Goal: Check status: Check status

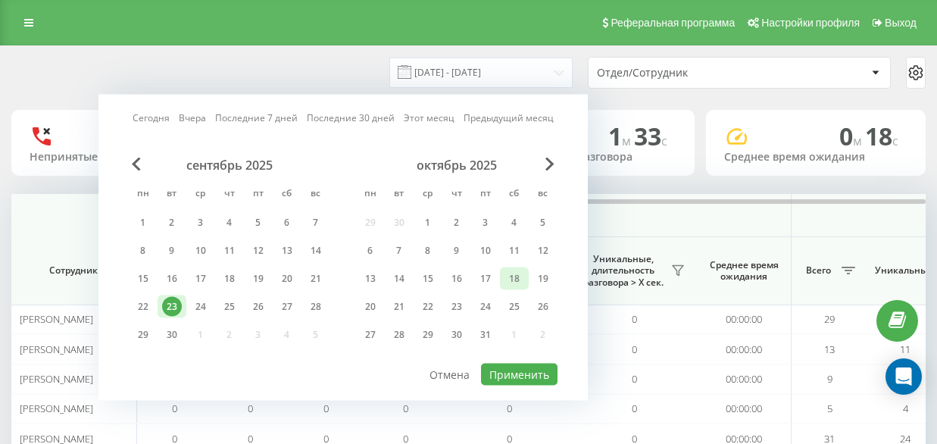
scroll to position [0, 1199]
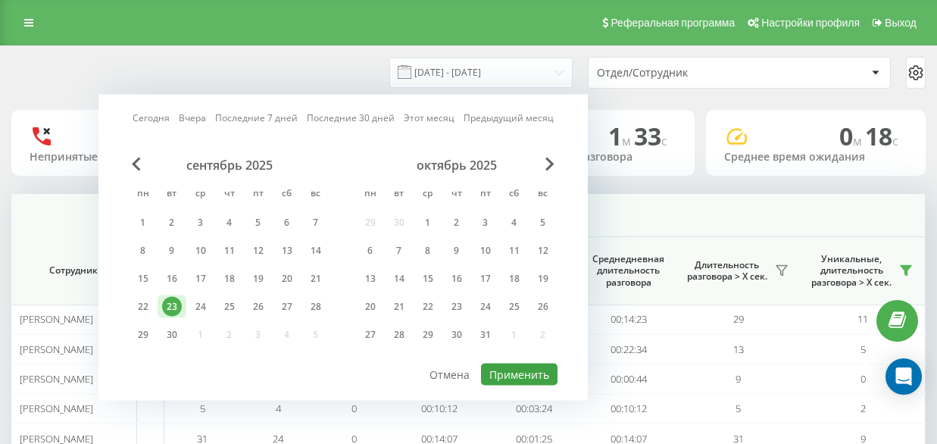
click at [498, 361] on div "Сегодня Вчера Последние 7 дней Последние 30 дней Этот месяц Предыдущий месяц се…" at bounding box center [342, 248] width 489 height 306
click at [499, 365] on button "Применить" at bounding box center [519, 375] width 76 height 22
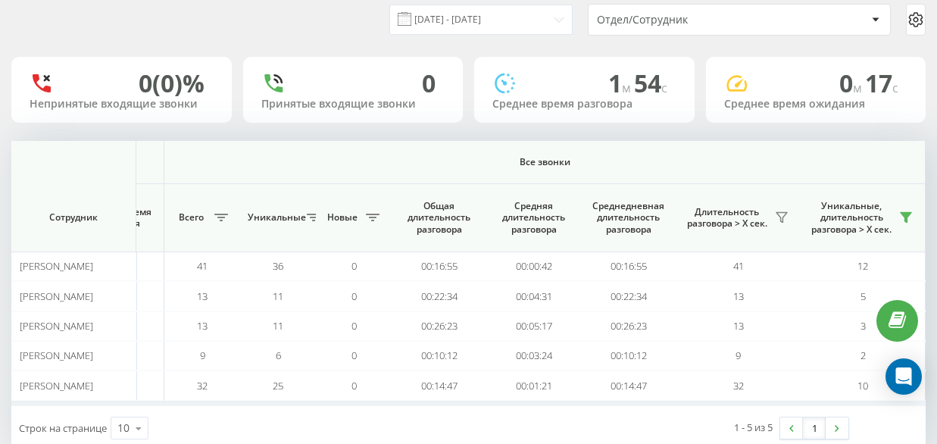
scroll to position [0, 0]
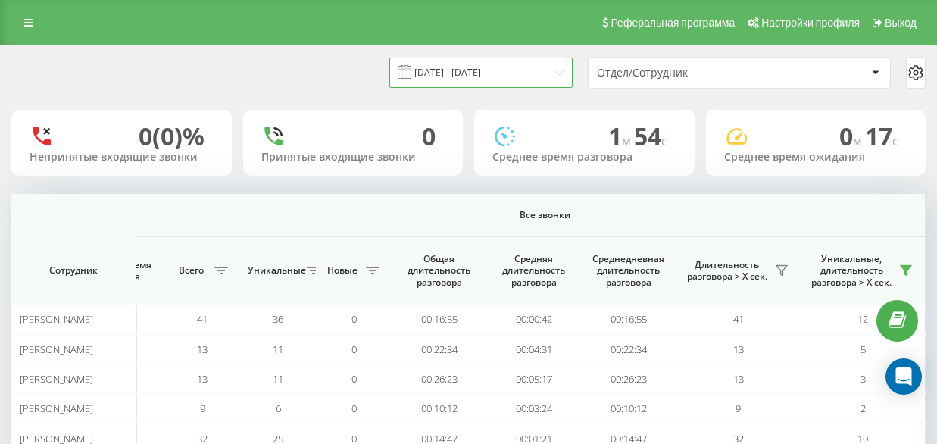
click at [501, 80] on input "[DATE] - [DATE]" at bounding box center [480, 73] width 183 height 30
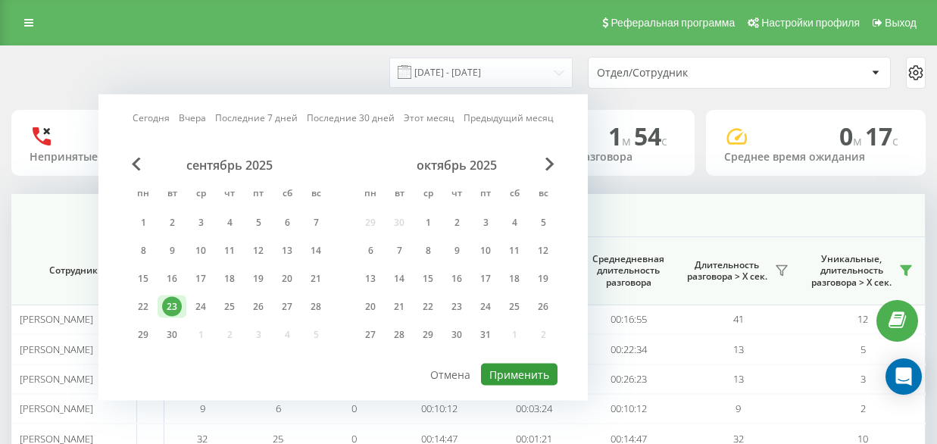
click at [530, 366] on button "Применить" at bounding box center [519, 375] width 76 height 22
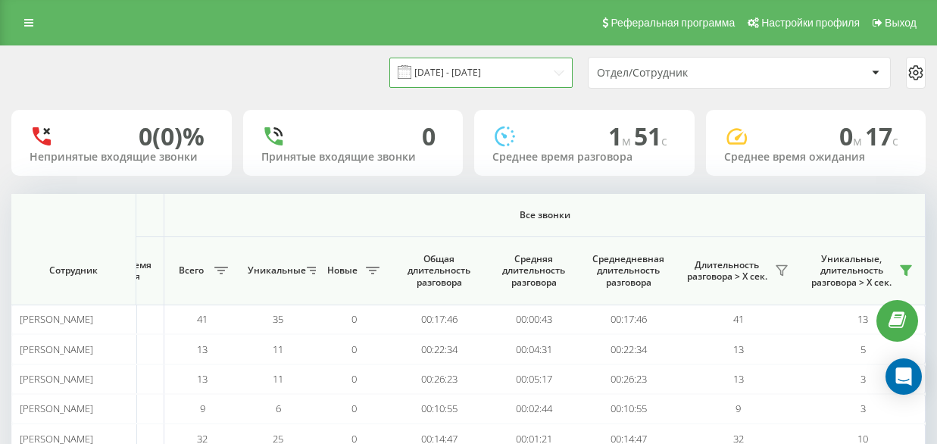
click at [488, 70] on input "[DATE] - [DATE]" at bounding box center [480, 73] width 183 height 30
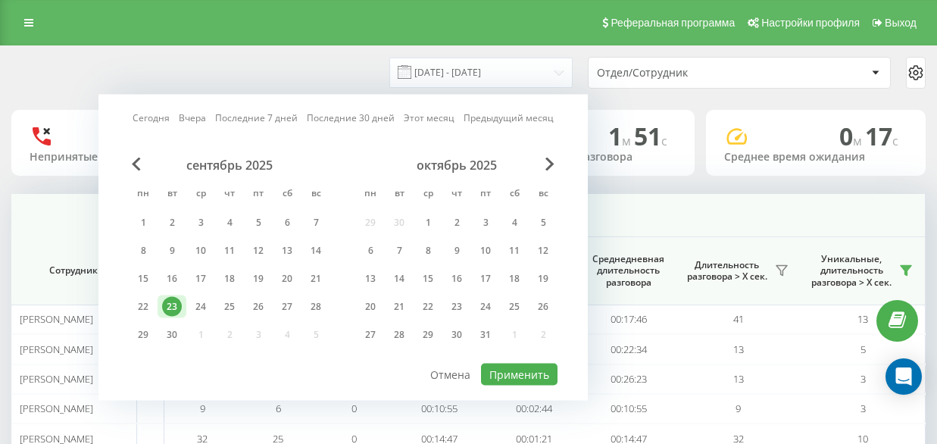
click at [534, 357] on div "сентябрь 2025 пн вт ср чт пт сб вс 1 2 3 4 5 6 7 8 9 10 11 12 13 14 15 16 17 18…" at bounding box center [343, 260] width 429 height 204
click at [534, 365] on button "Применить" at bounding box center [519, 375] width 76 height 22
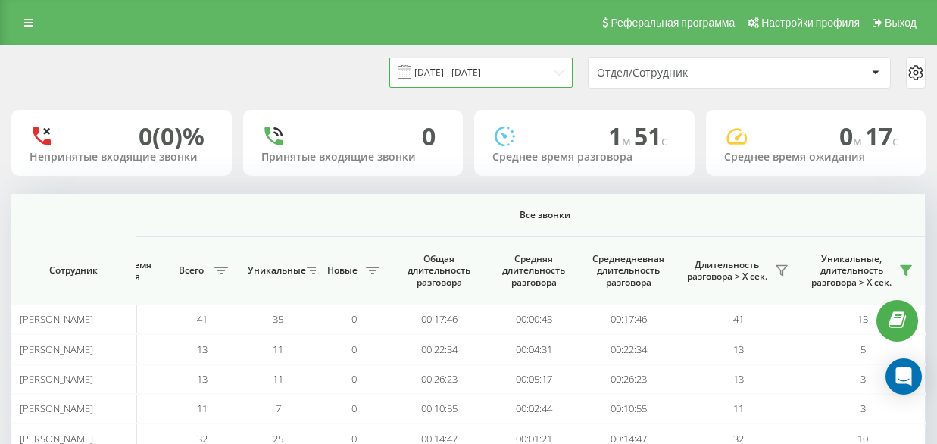
click at [482, 83] on input "[DATE] - [DATE]" at bounding box center [480, 73] width 183 height 30
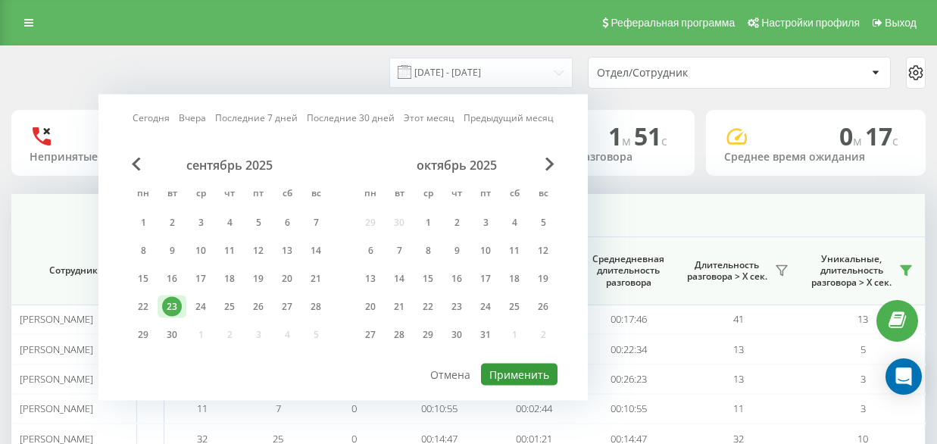
click at [546, 377] on button "Применить" at bounding box center [519, 375] width 76 height 22
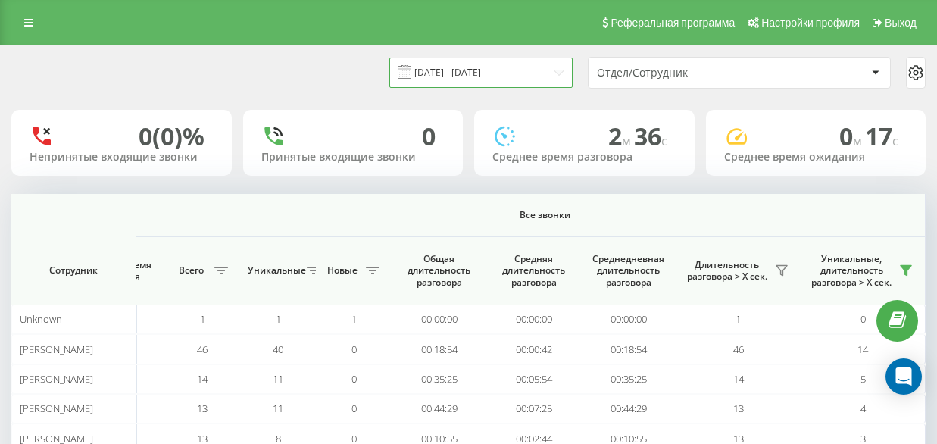
click at [448, 77] on input "[DATE] - [DATE]" at bounding box center [480, 73] width 183 height 30
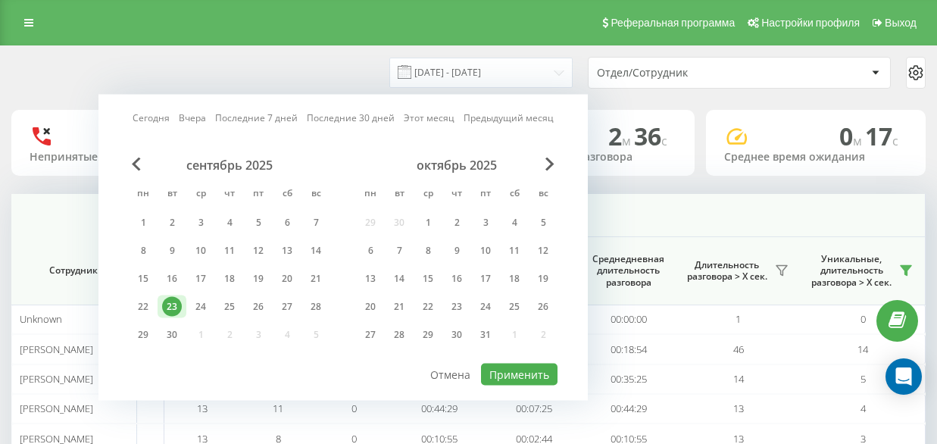
click at [517, 359] on div "сентябрь 2025 пн вт ср чт пт сб вс 1 2 3 4 5 6 7 8 9 10 11 12 13 14 15 16 17 18…" at bounding box center [343, 260] width 429 height 204
click at [519, 367] on button "Применить" at bounding box center [519, 375] width 76 height 22
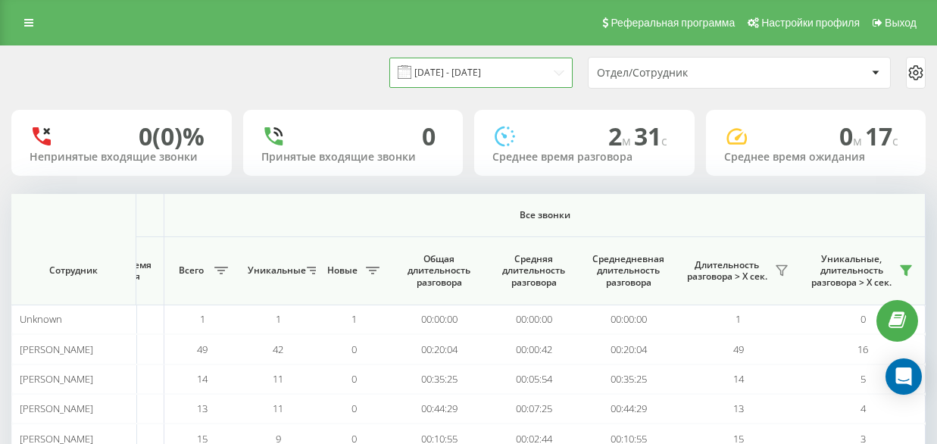
click at [461, 74] on input "[DATE] - [DATE]" at bounding box center [480, 73] width 183 height 30
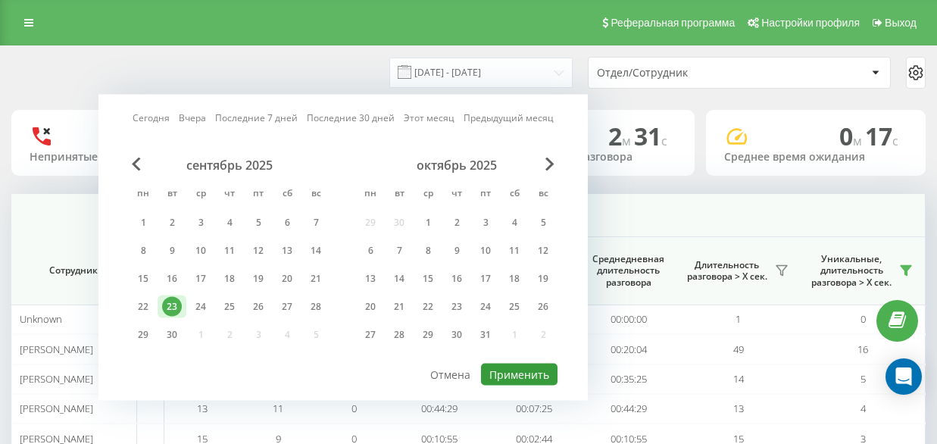
click at [514, 375] on button "Применить" at bounding box center [519, 375] width 76 height 22
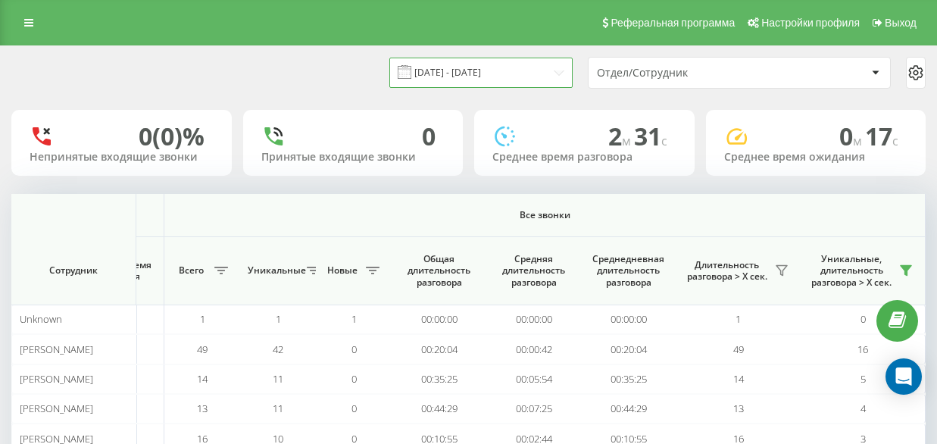
click at [449, 74] on input "[DATE] - [DATE]" at bounding box center [480, 73] width 183 height 30
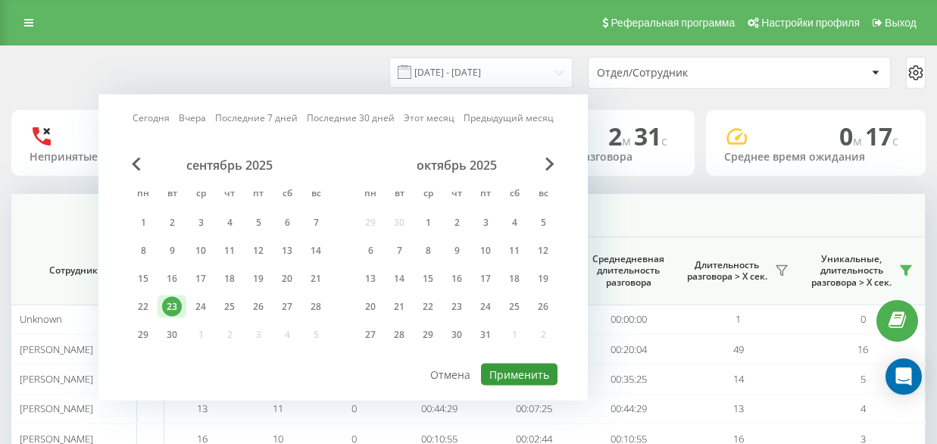
click at [488, 366] on button "Применить" at bounding box center [519, 375] width 76 height 22
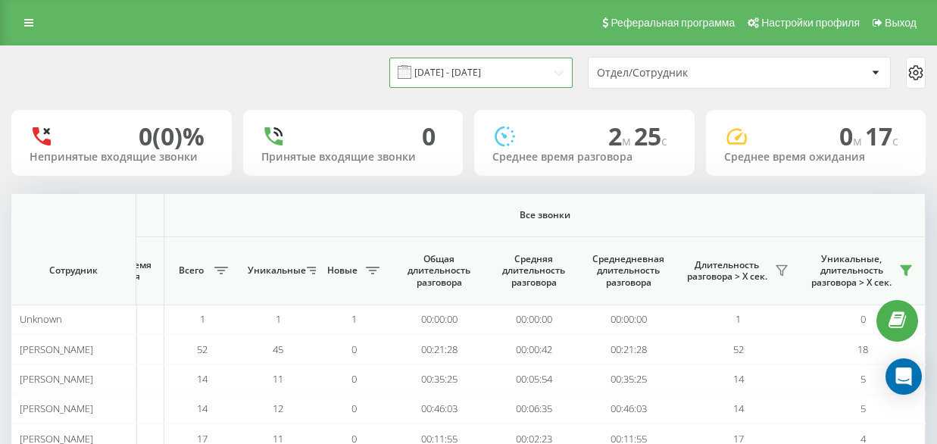
click at [492, 70] on input "[DATE] - [DATE]" at bounding box center [480, 73] width 183 height 30
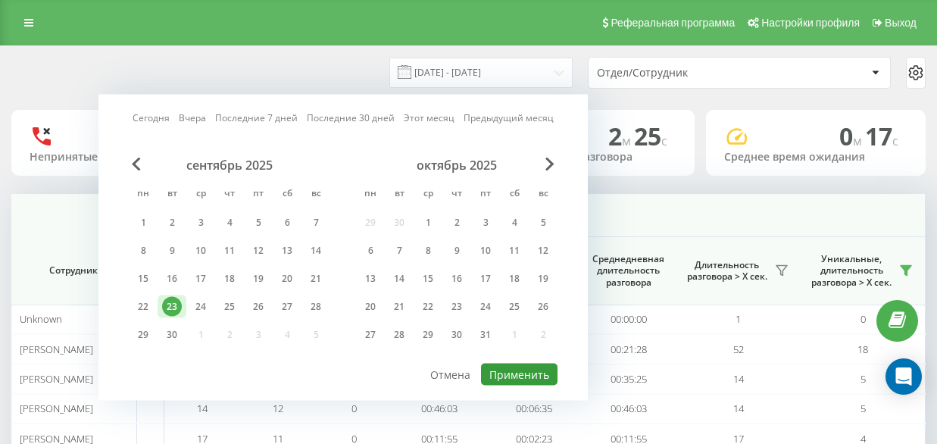
click at [539, 376] on button "Применить" at bounding box center [519, 375] width 76 height 22
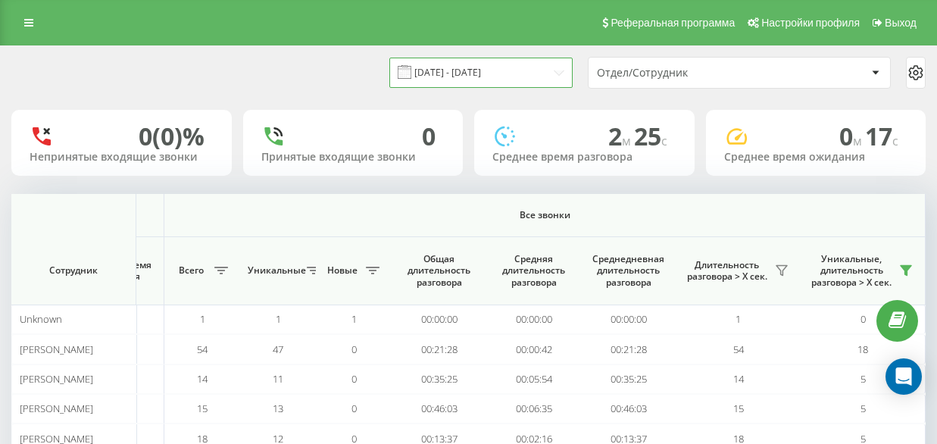
click at [496, 73] on input "[DATE] - [DATE]" at bounding box center [480, 73] width 183 height 30
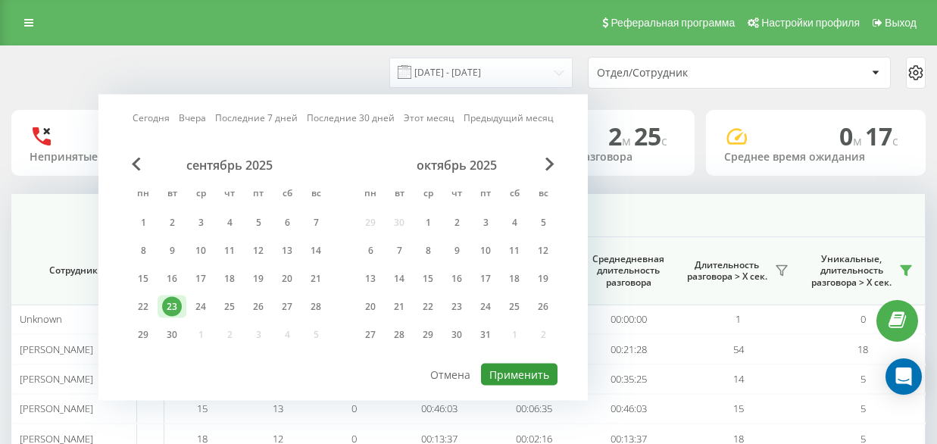
click at [532, 367] on button "Применить" at bounding box center [519, 375] width 76 height 22
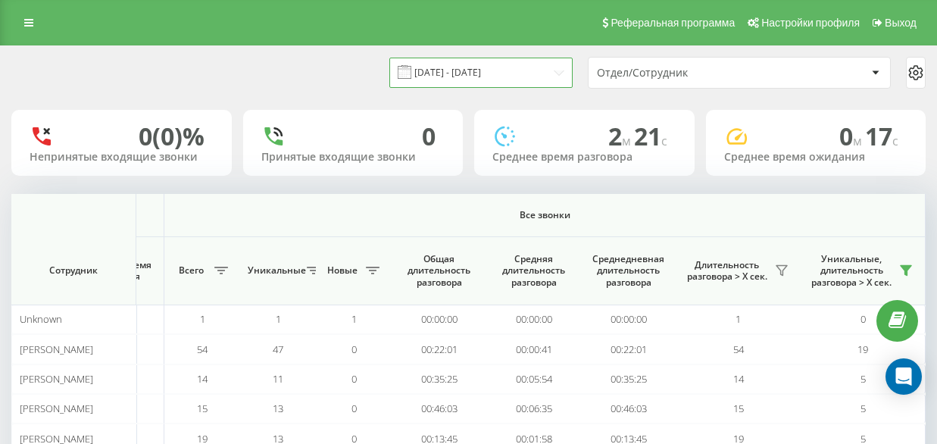
click at [527, 74] on input "[DATE] - [DATE]" at bounding box center [480, 73] width 183 height 30
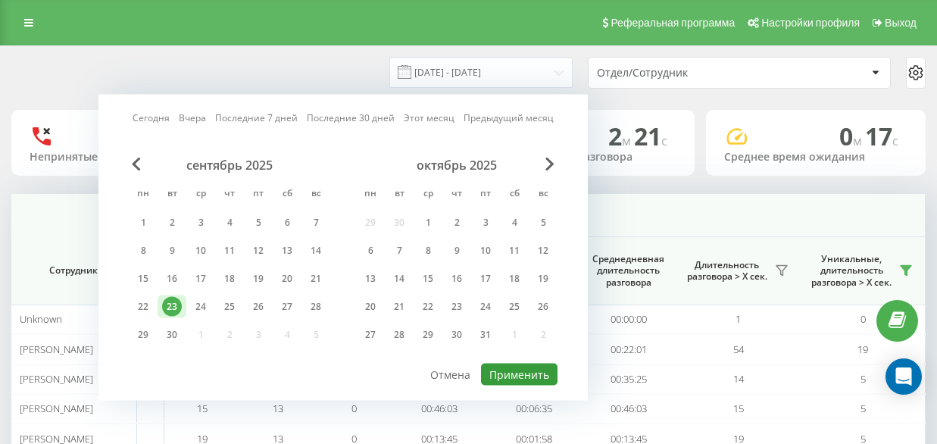
click at [515, 370] on button "Применить" at bounding box center [519, 375] width 76 height 22
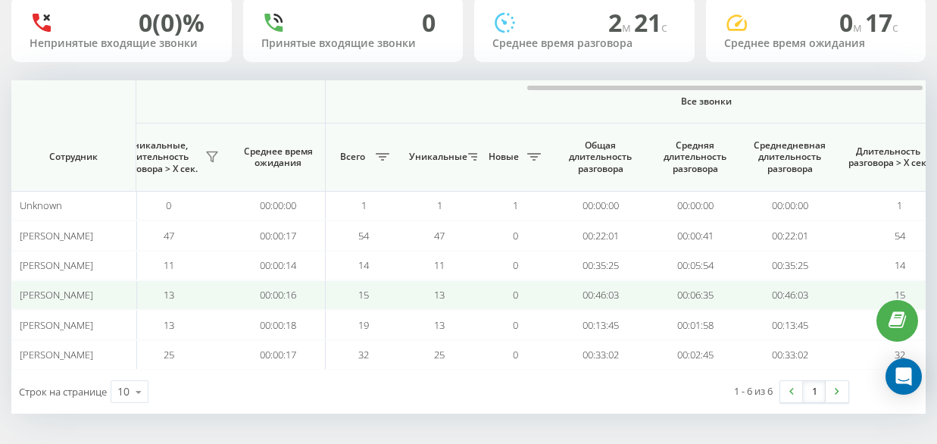
scroll to position [0, 1199]
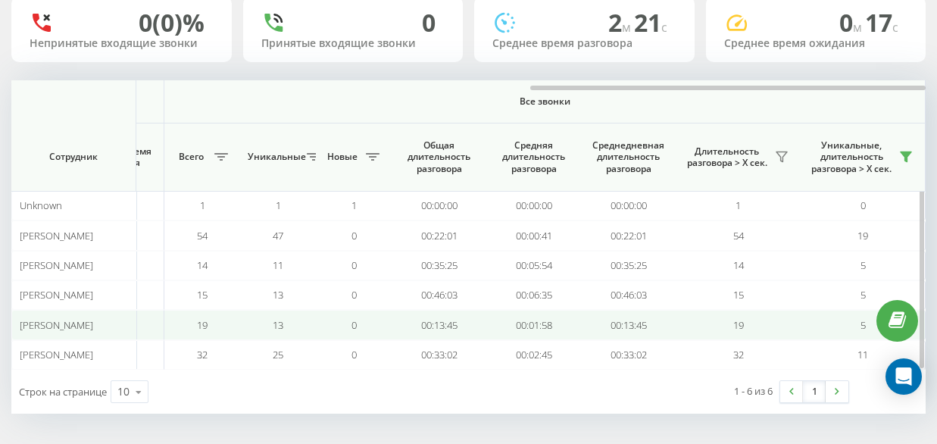
click at [513, 311] on td "00:01:58" at bounding box center [533, 325] width 95 height 30
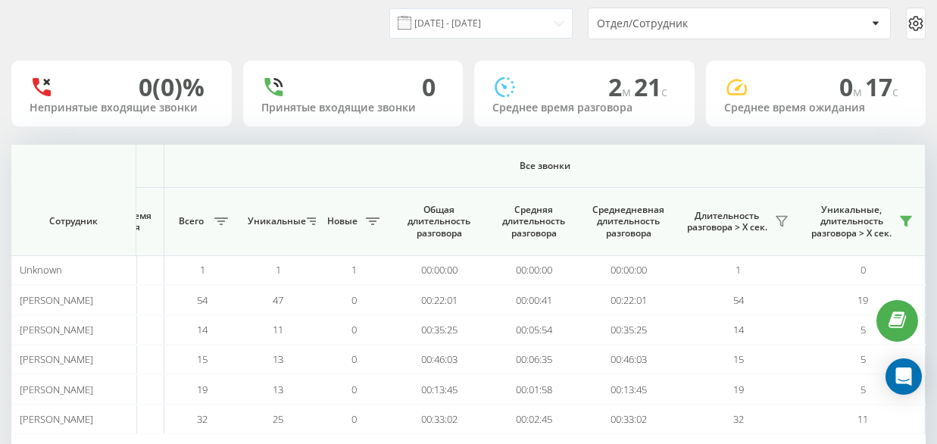
scroll to position [0, 0]
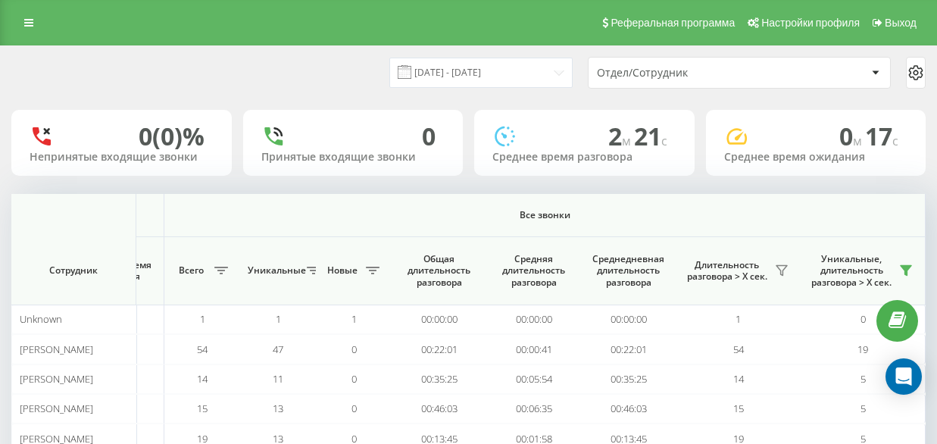
click at [560, 56] on div "[DATE] - [DATE] Отдел/Сотрудник" at bounding box center [468, 72] width 935 height 53
click at [566, 80] on input "[DATE] - [DATE]" at bounding box center [480, 73] width 183 height 30
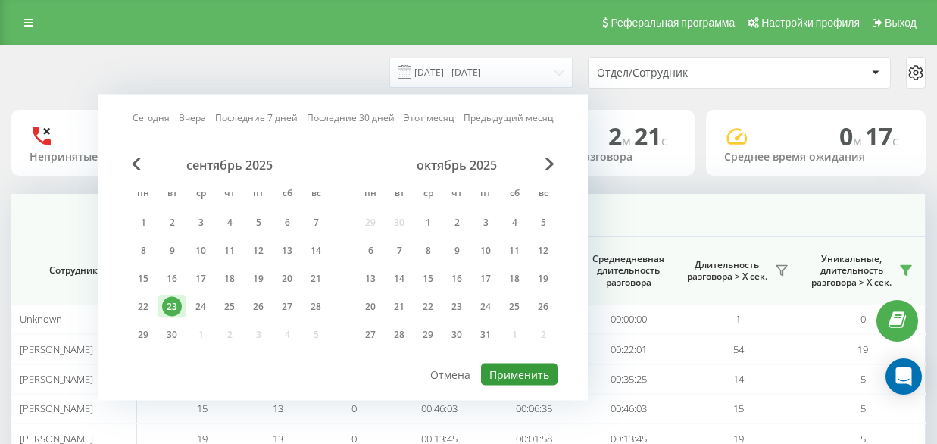
click at [527, 379] on button "Применить" at bounding box center [519, 375] width 76 height 22
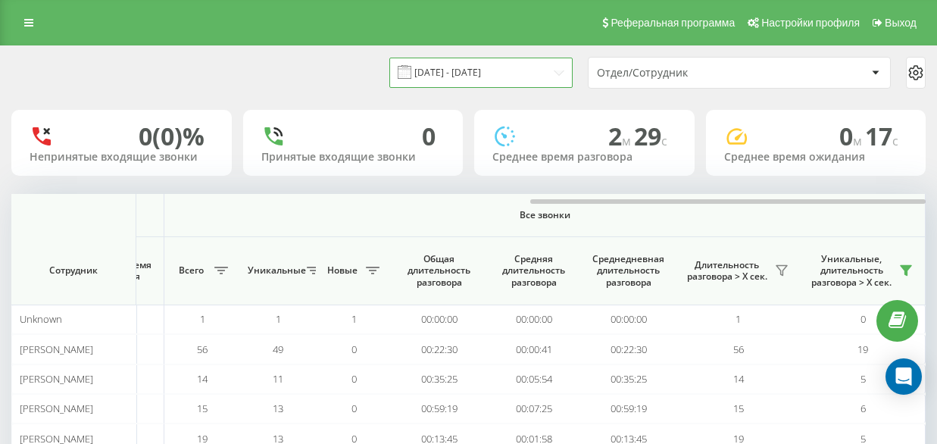
click at [529, 80] on input "[DATE] - [DATE]" at bounding box center [480, 73] width 183 height 30
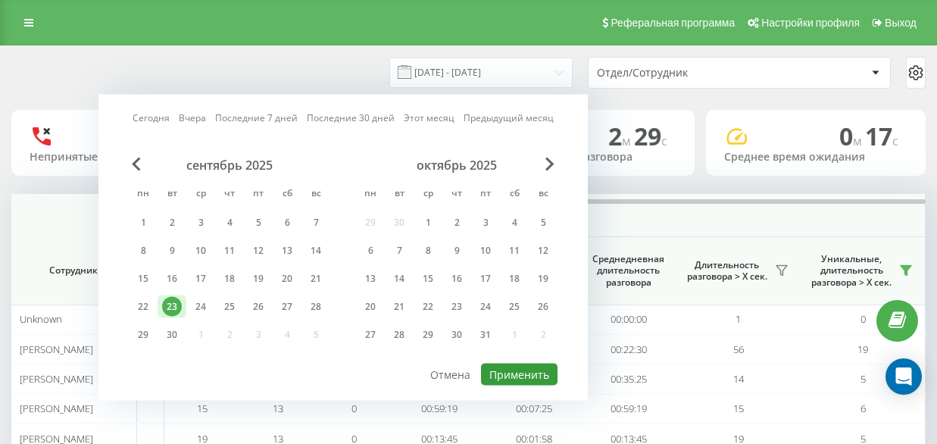
click at [552, 371] on button "Применить" at bounding box center [519, 375] width 76 height 22
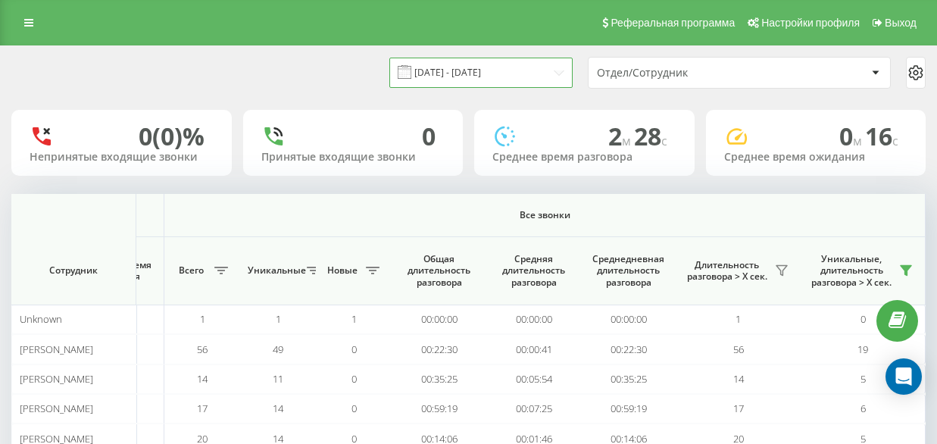
drag, startPoint x: 543, startPoint y: 64, endPoint x: 552, endPoint y: 77, distance: 15.8
click at [543, 64] on input "[DATE] - [DATE]" at bounding box center [480, 73] width 183 height 30
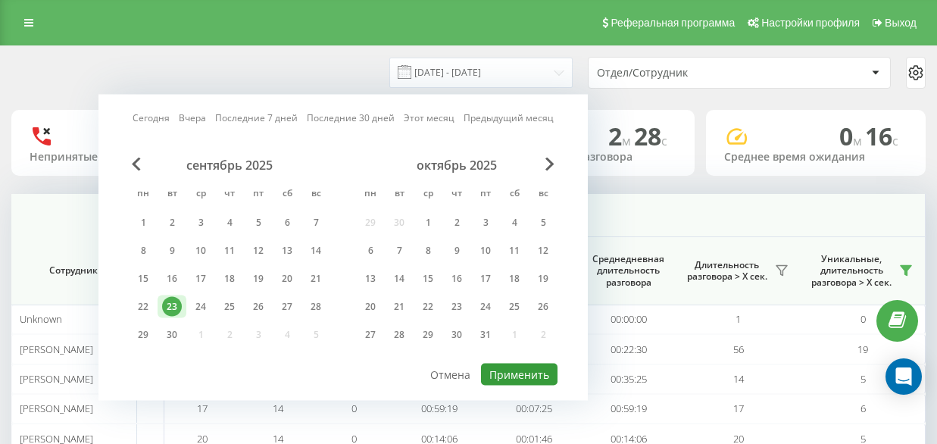
click at [533, 372] on button "Применить" at bounding box center [519, 375] width 76 height 22
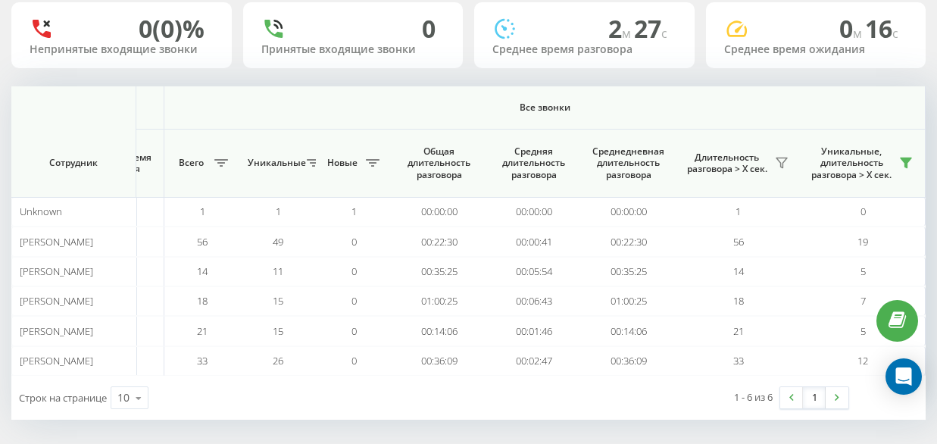
scroll to position [114, 0]
